Goal: Navigation & Orientation: Understand site structure

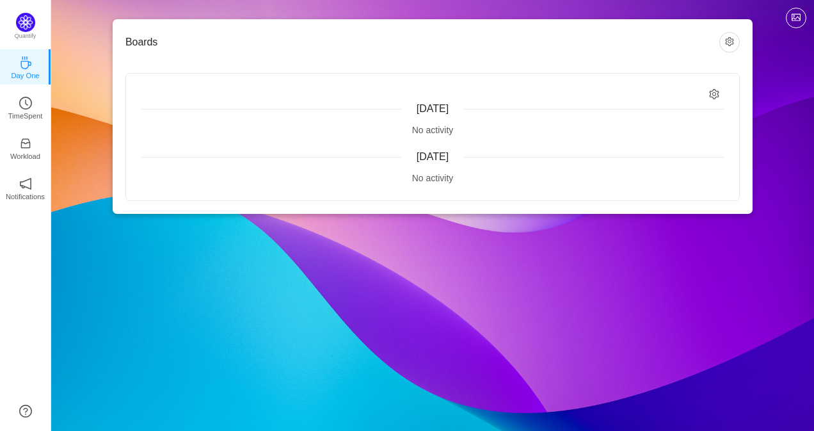
click at [707, 87] on div "[DATE] No activity [DATE] No activity" at bounding box center [432, 137] width 613 height 127
click at [716, 101] on div "[DATE]" at bounding box center [432, 108] width 582 height 15
click at [714, 93] on icon "icon: setting" at bounding box center [714, 94] width 11 height 11
click at [546, 202] on div "Boards [DATE] No activity [DATE] No activity" at bounding box center [433, 116] width 640 height 195
click at [730, 36] on button "button" at bounding box center [729, 42] width 20 height 20
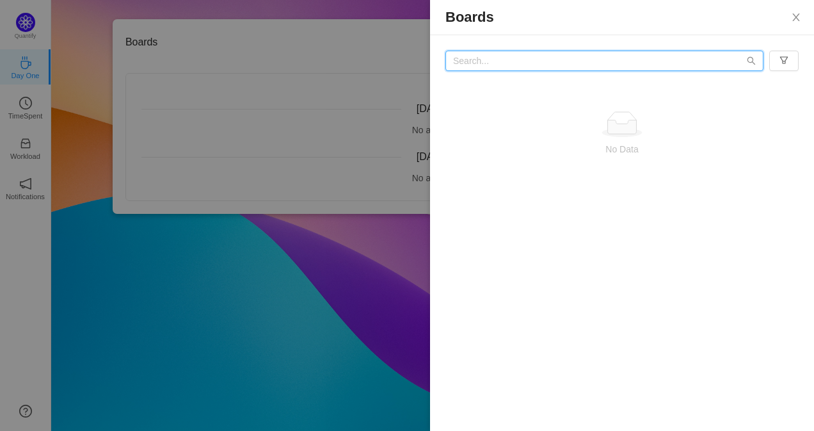
click at [577, 71] on div "No Data" at bounding box center [622, 126] width 384 height 182
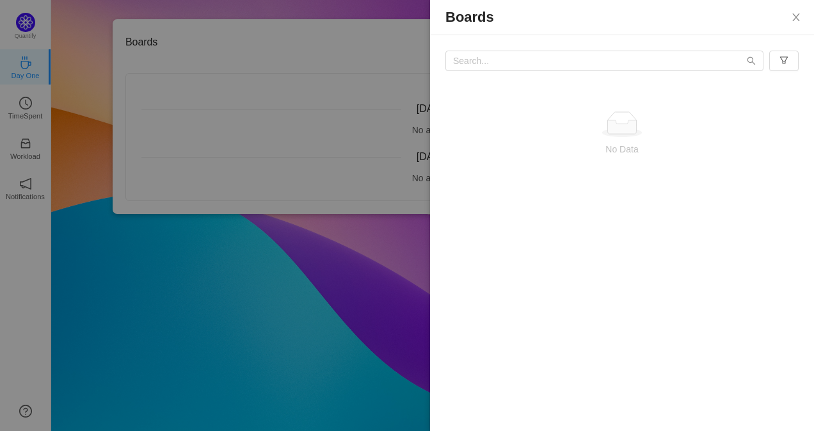
click at [458, 183] on div "No Data" at bounding box center [621, 134] width 353 height 106
click at [360, 266] on div at bounding box center [407, 215] width 814 height 431
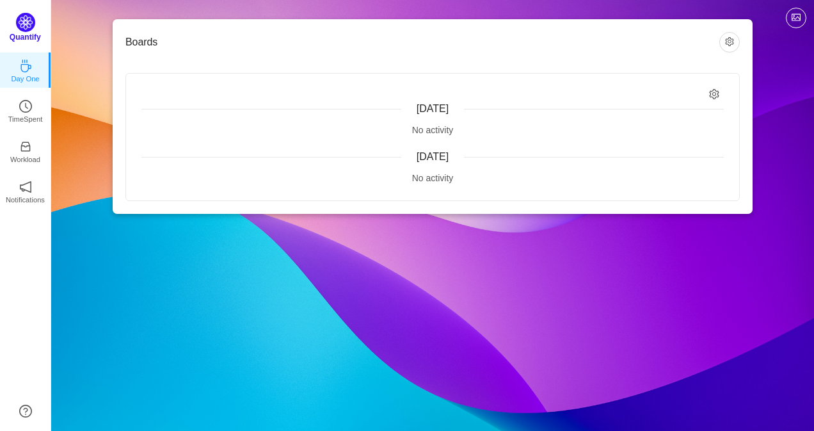
click at [27, 21] on img at bounding box center [25, 22] width 19 height 19
